Goal: Download file/media

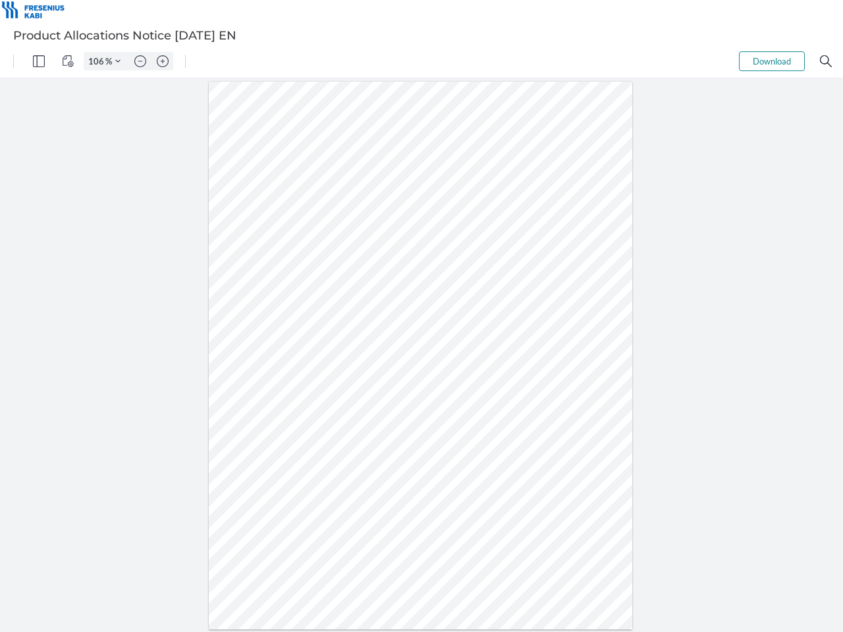
click at [39, 61] on img "Panel" at bounding box center [39, 61] width 12 height 12
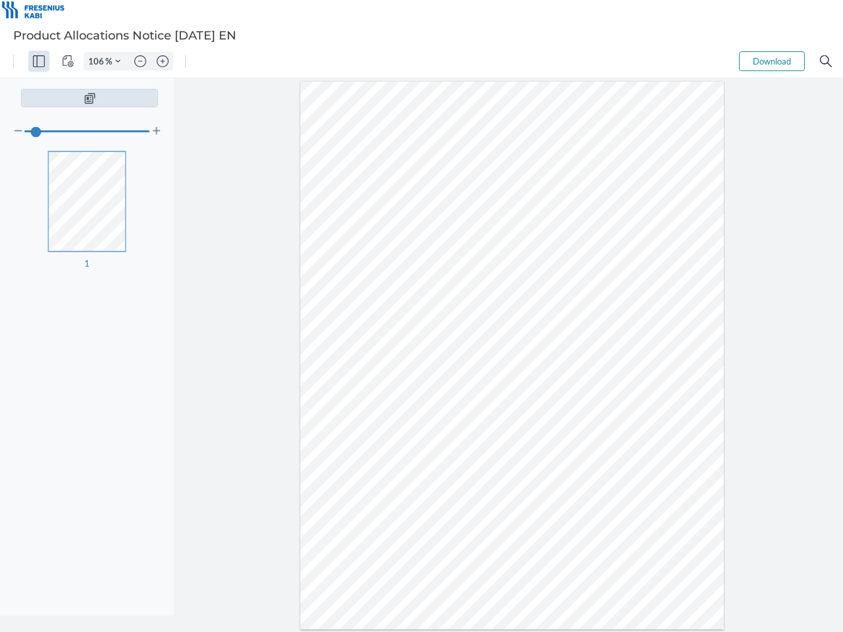
click at [68, 61] on img "View Controls" at bounding box center [68, 61] width 12 height 12
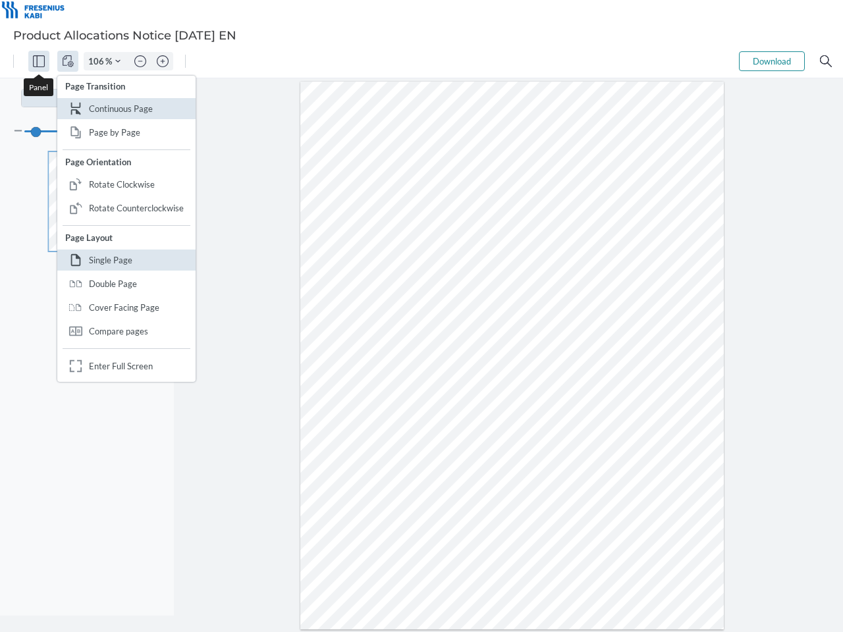
click at [98, 61] on input "106" at bounding box center [94, 61] width 21 height 12
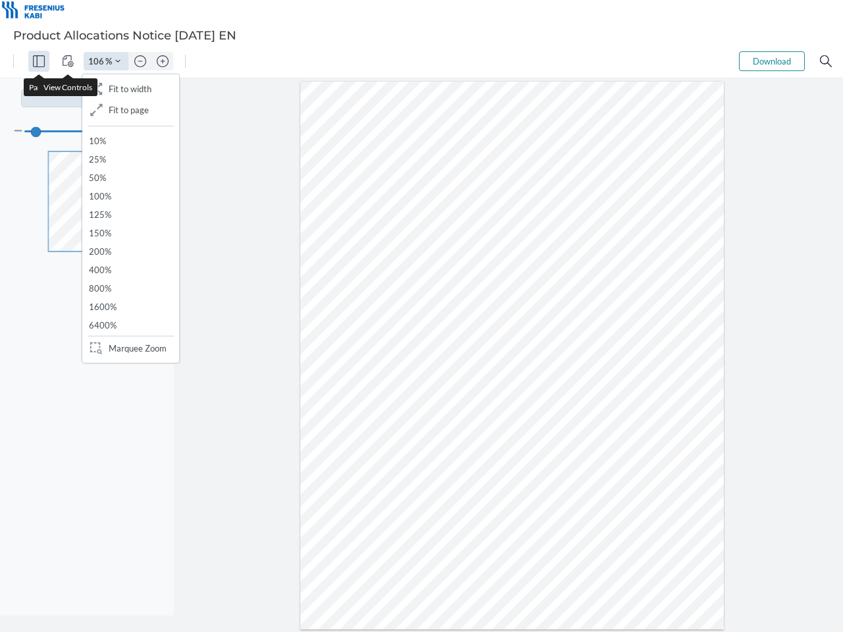
click at [118, 90] on img "Zoom Controls" at bounding box center [421, 384] width 843 height 588
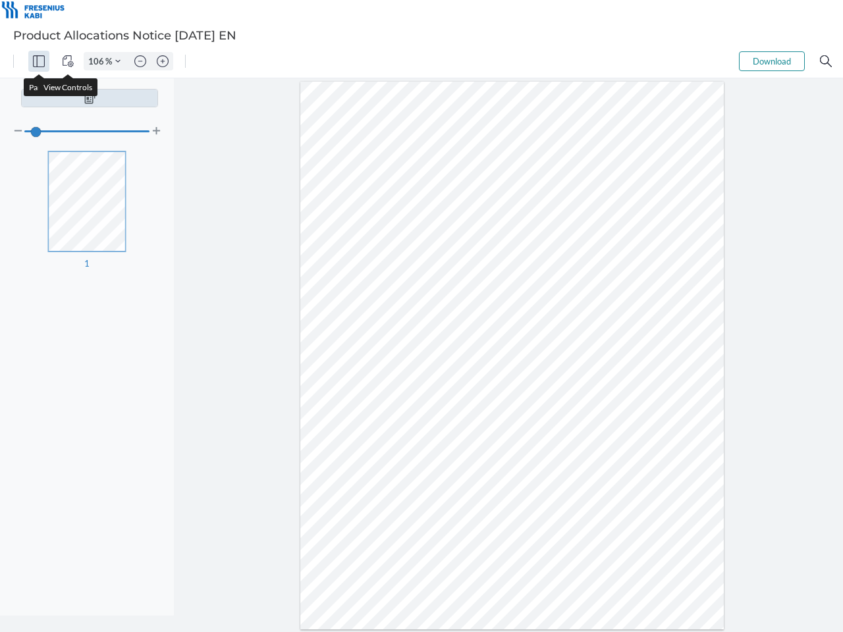
click at [140, 61] on img "Zoom out" at bounding box center [140, 61] width 12 height 12
click at [163, 61] on img "Zoom in" at bounding box center [163, 61] width 12 height 12
type input "106"
click at [772, 61] on button "Download" at bounding box center [772, 61] width 66 height 20
click at [826, 61] on img "Search" at bounding box center [826, 61] width 12 height 12
